Goal: Answer question/provide support

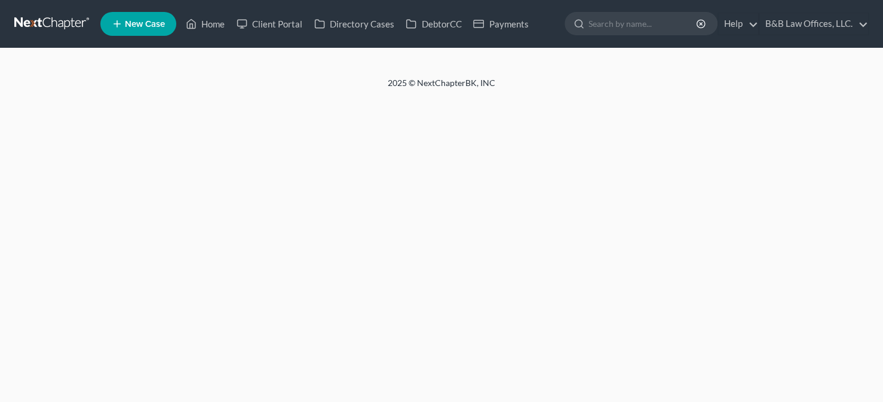
select select "1"
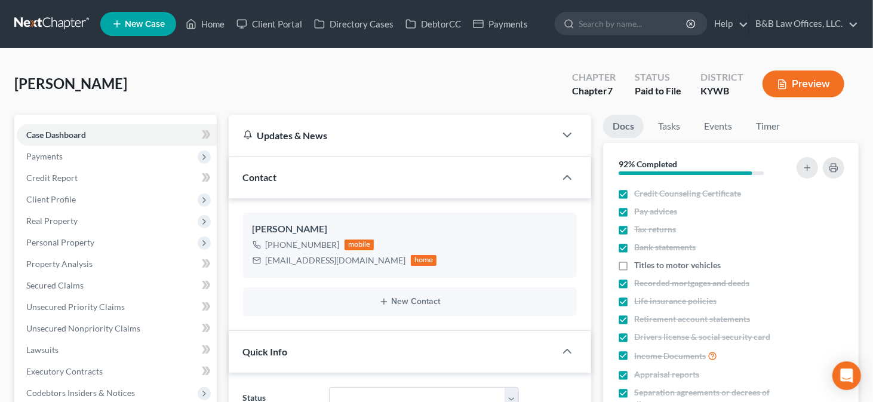
scroll to position [1145, 0]
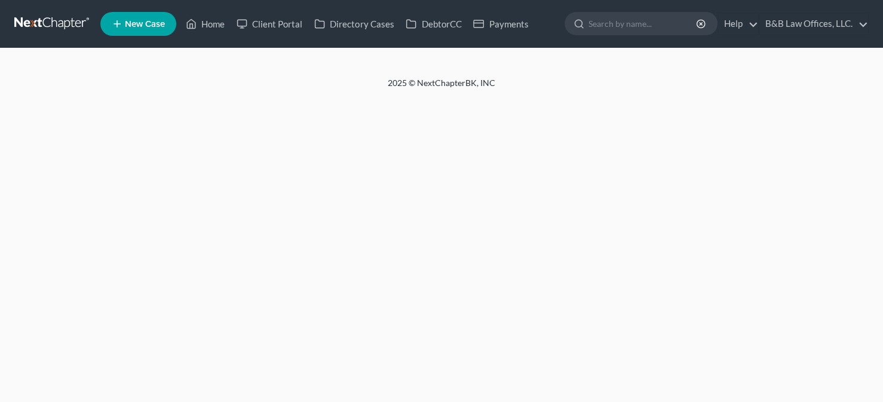
select select "2"
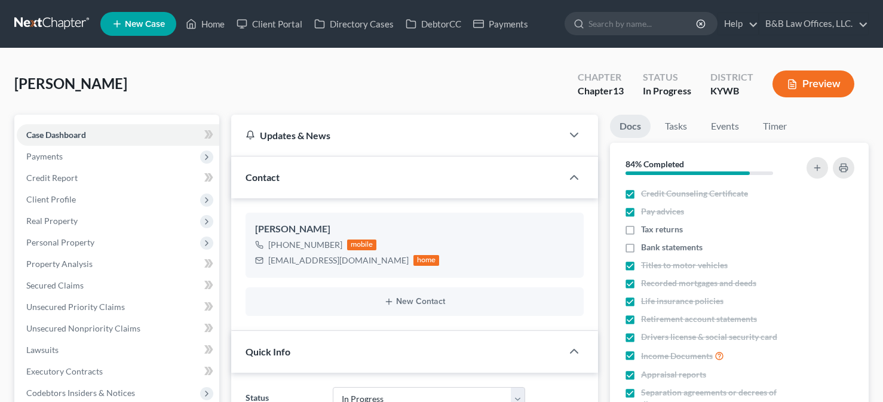
select select "9"
select select "2"
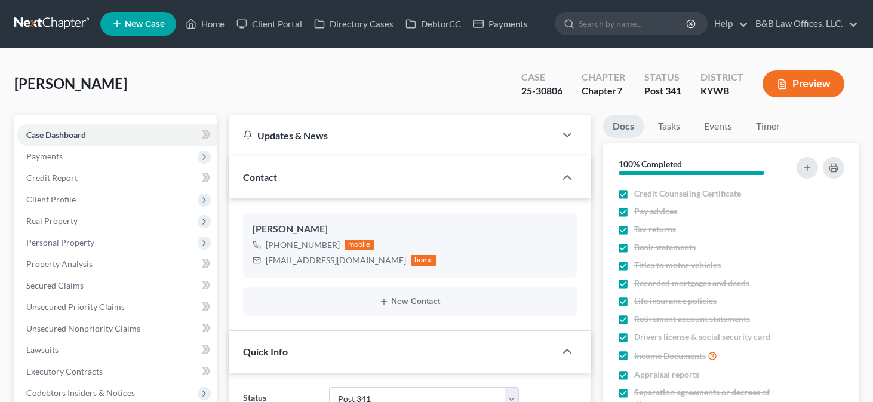
select select "15"
select select "2"
select select "0"
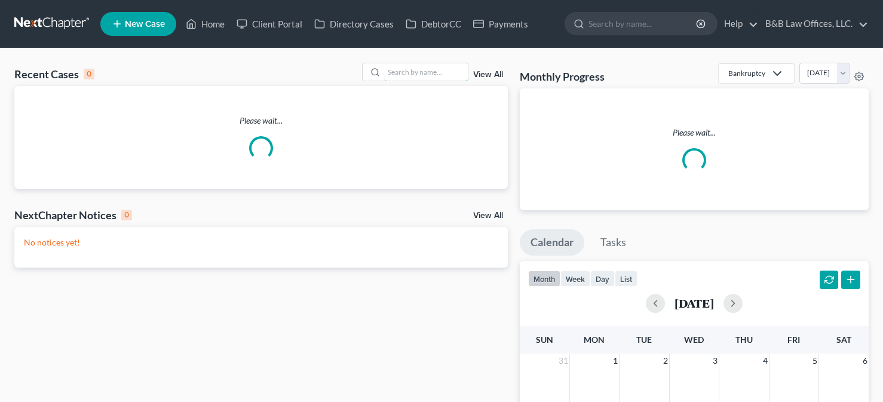
click at [400, 75] on input "search" at bounding box center [426, 71] width 84 height 17
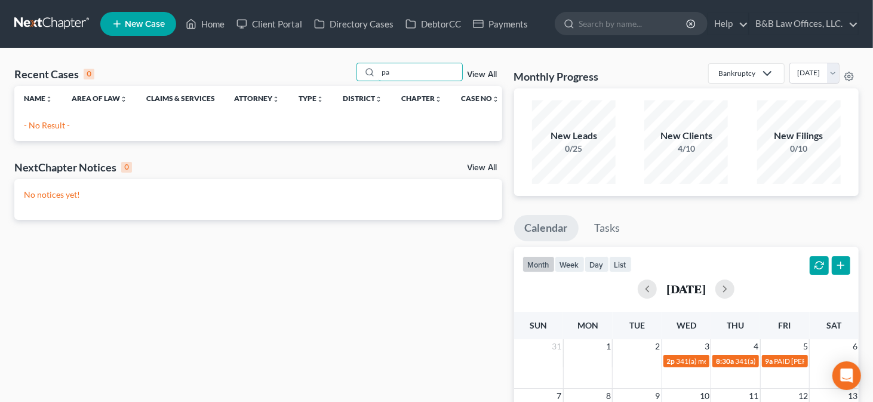
type input "p"
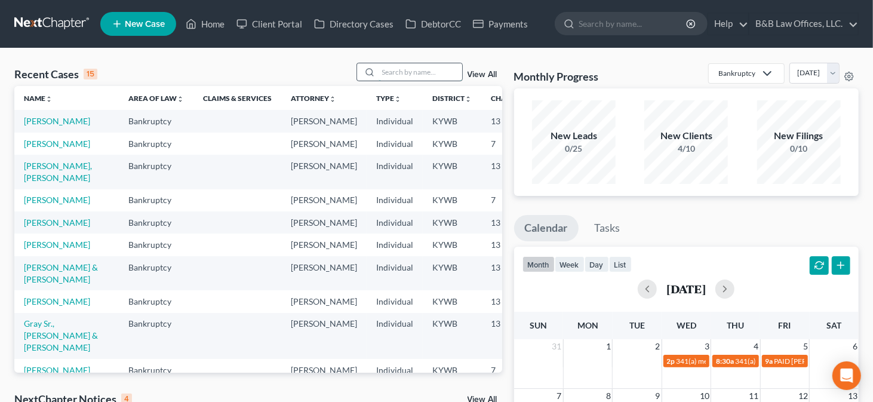
click at [383, 73] on input "search" at bounding box center [421, 71] width 84 height 17
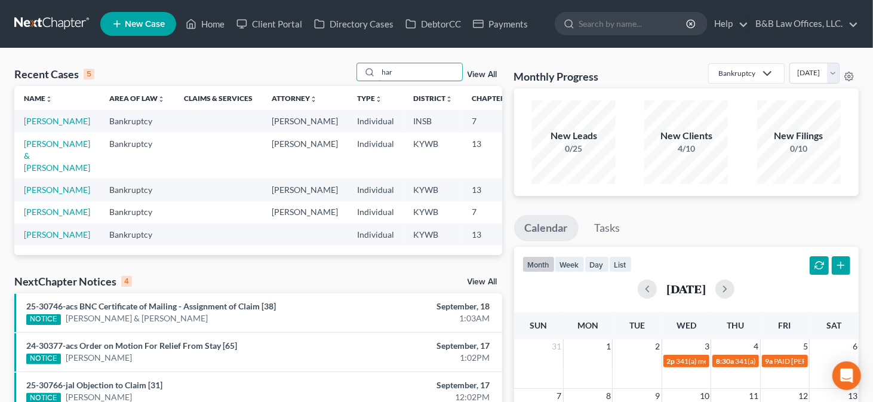
type input "har"
click at [29, 127] on td "[PERSON_NAME]" at bounding box center [56, 121] width 85 height 22
click at [35, 119] on link "[PERSON_NAME]" at bounding box center [57, 121] width 66 height 10
select select "6"
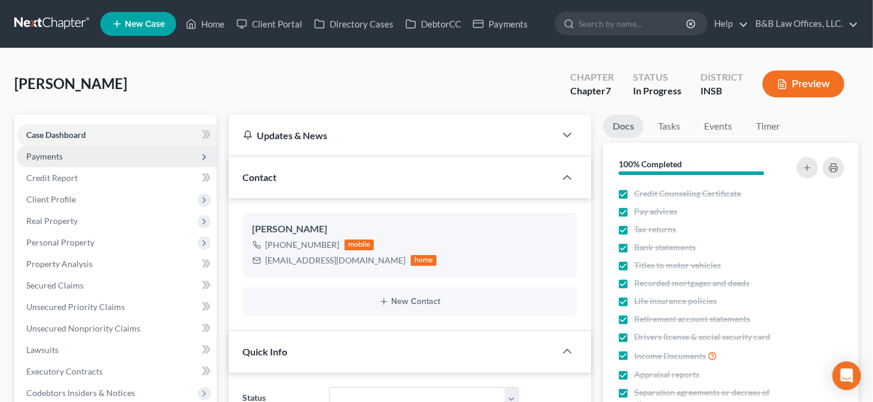
drag, startPoint x: 92, startPoint y: 164, endPoint x: 93, endPoint y: 157, distance: 7.3
click at [92, 164] on span "Payments" at bounding box center [117, 157] width 200 height 22
click at [93, 157] on span "Payments" at bounding box center [117, 157] width 200 height 22
click at [92, 158] on span "Payments" at bounding box center [117, 157] width 200 height 22
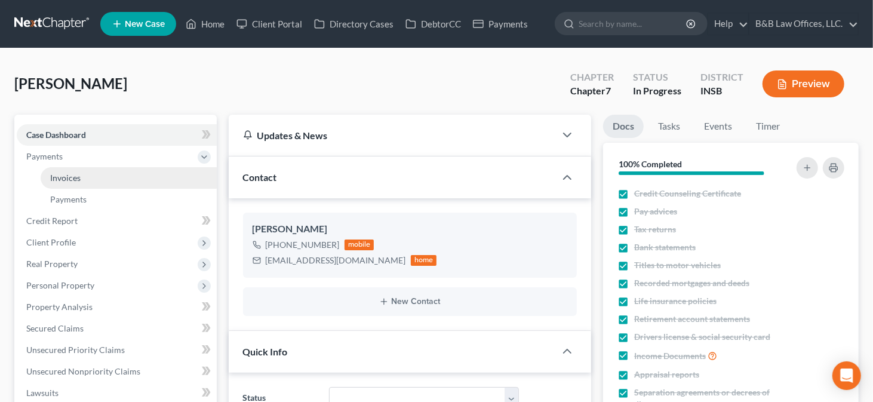
scroll to position [4580, 0]
click at [92, 180] on link "Invoices" at bounding box center [129, 178] width 176 height 22
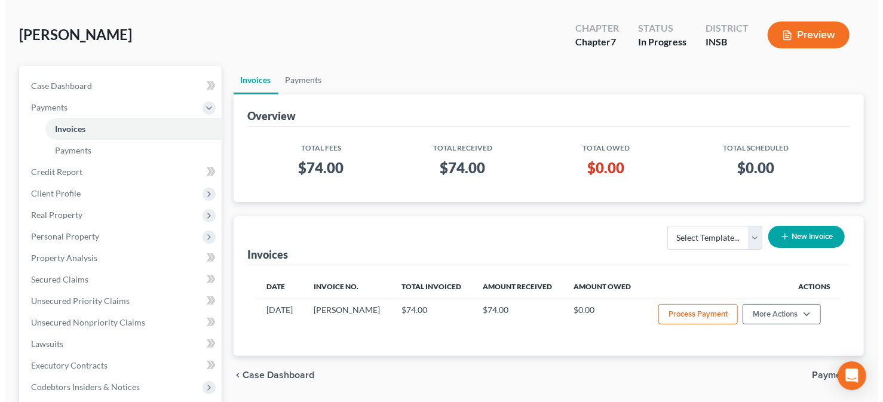
scroll to position [179, 0]
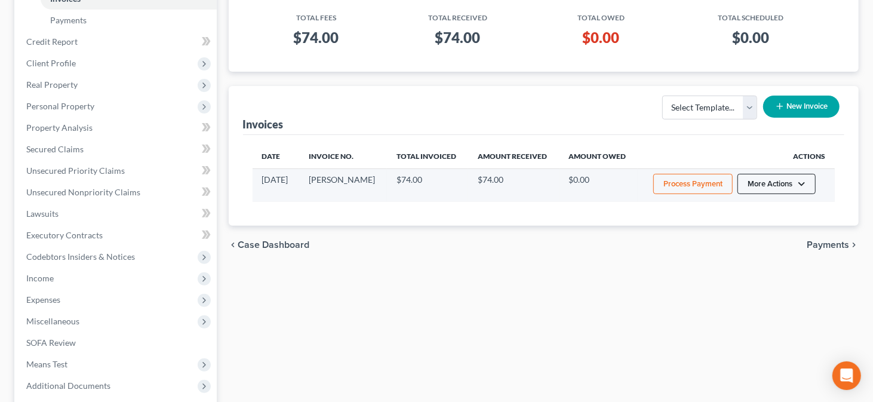
click at [791, 193] on button "More Actions" at bounding box center [777, 184] width 78 height 20
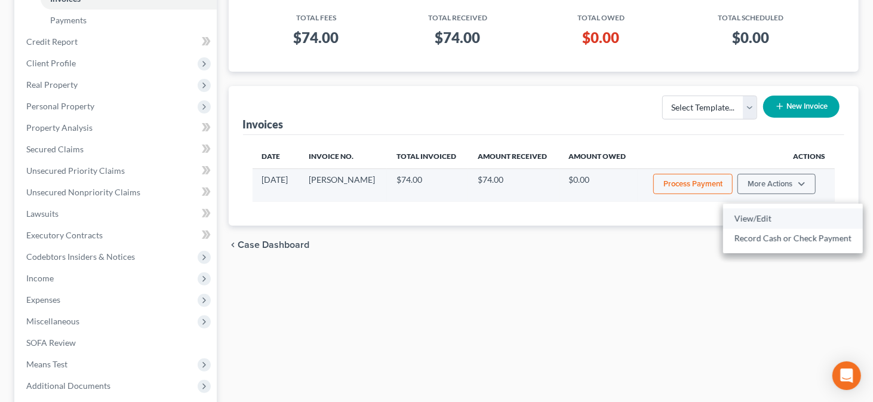
click at [764, 220] on link "View/Edit" at bounding box center [793, 218] width 140 height 20
select select "0"
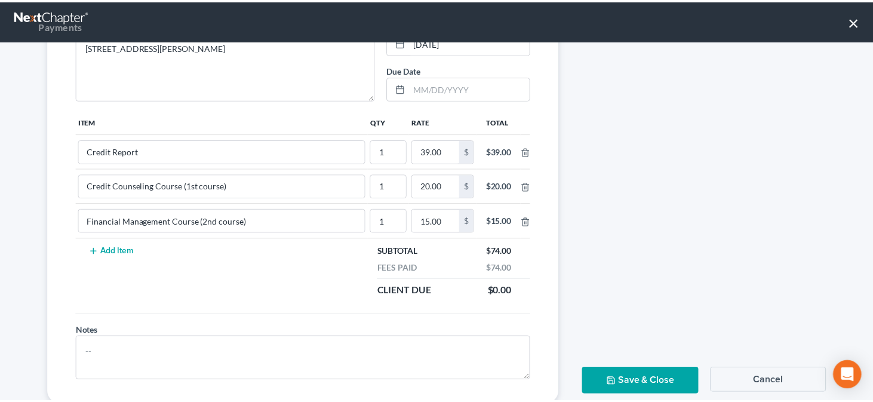
scroll to position [0, 0]
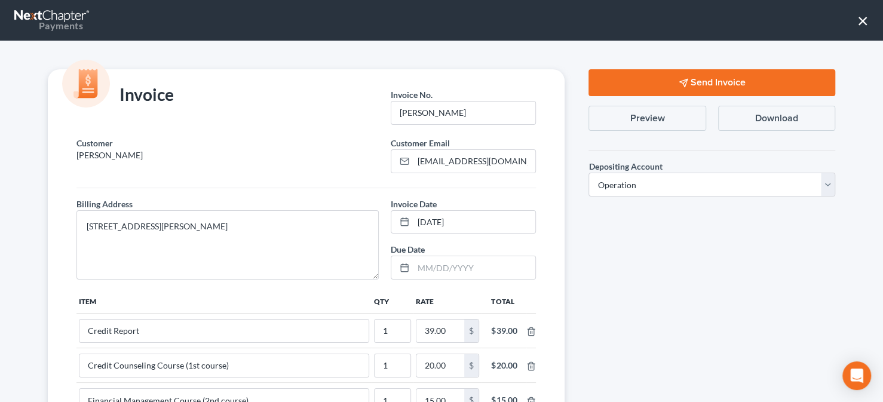
click at [862, 26] on button "×" at bounding box center [862, 20] width 11 height 19
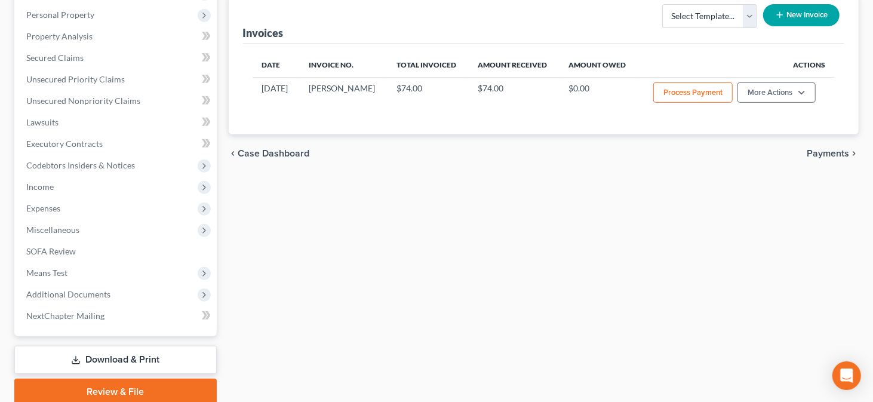
scroll to position [18, 0]
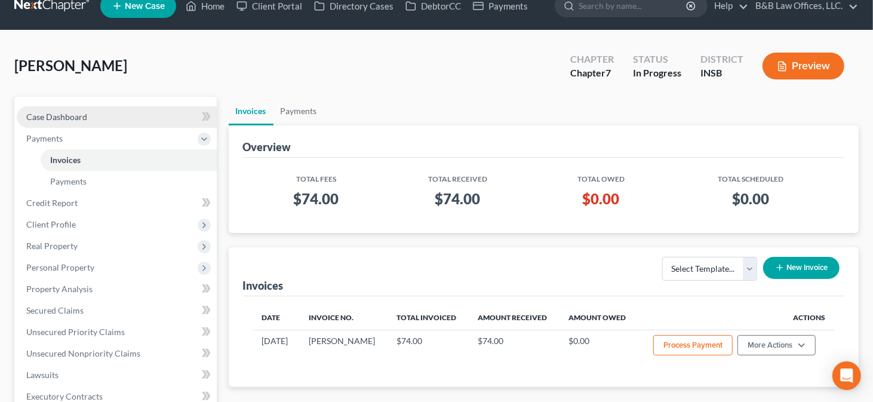
click at [106, 115] on link "Case Dashboard" at bounding box center [117, 117] width 200 height 22
select select "6"
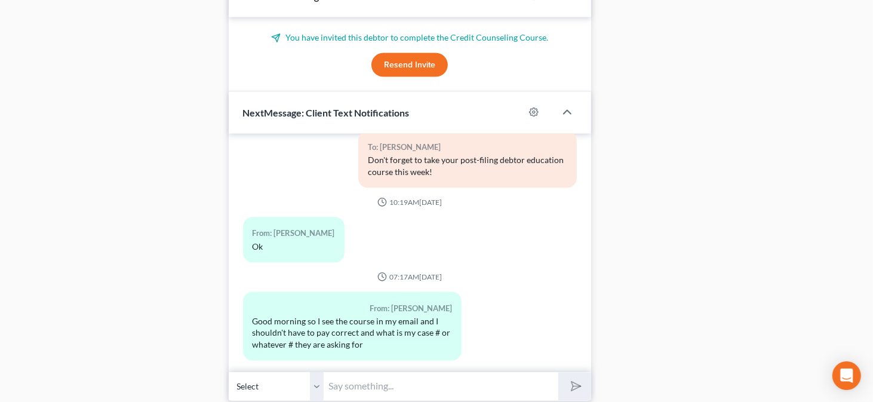
scroll to position [1128, 0]
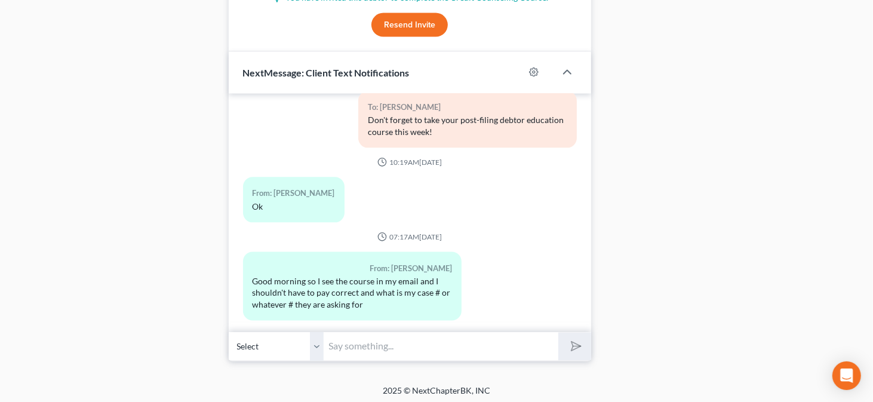
click at [388, 336] on input "text" at bounding box center [441, 346] width 234 height 29
type input "You have already paid me for the course."
click at [558, 333] on button "submit" at bounding box center [574, 347] width 33 height 28
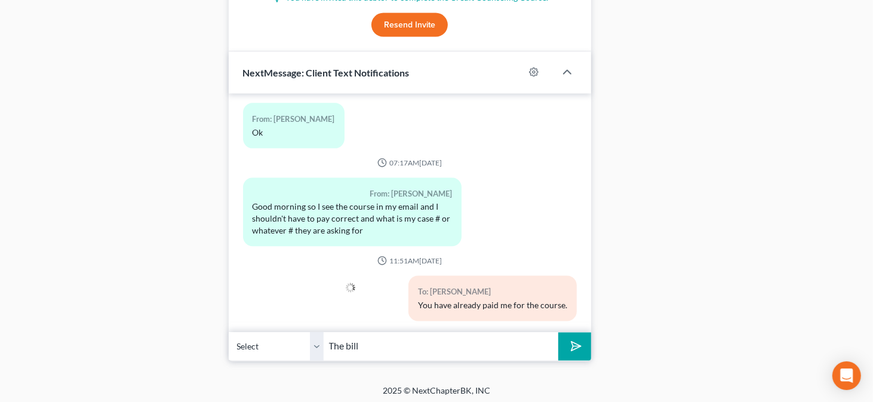
type input "The billing code for the 1st course is bblaw622cc"
click at [584, 345] on button "submit" at bounding box center [574, 347] width 33 height 28
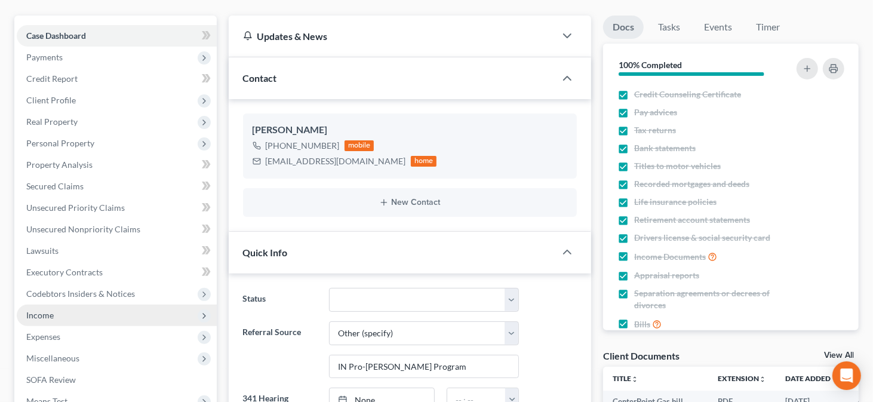
scroll to position [0, 0]
